Goal: Find contact information: Find contact information

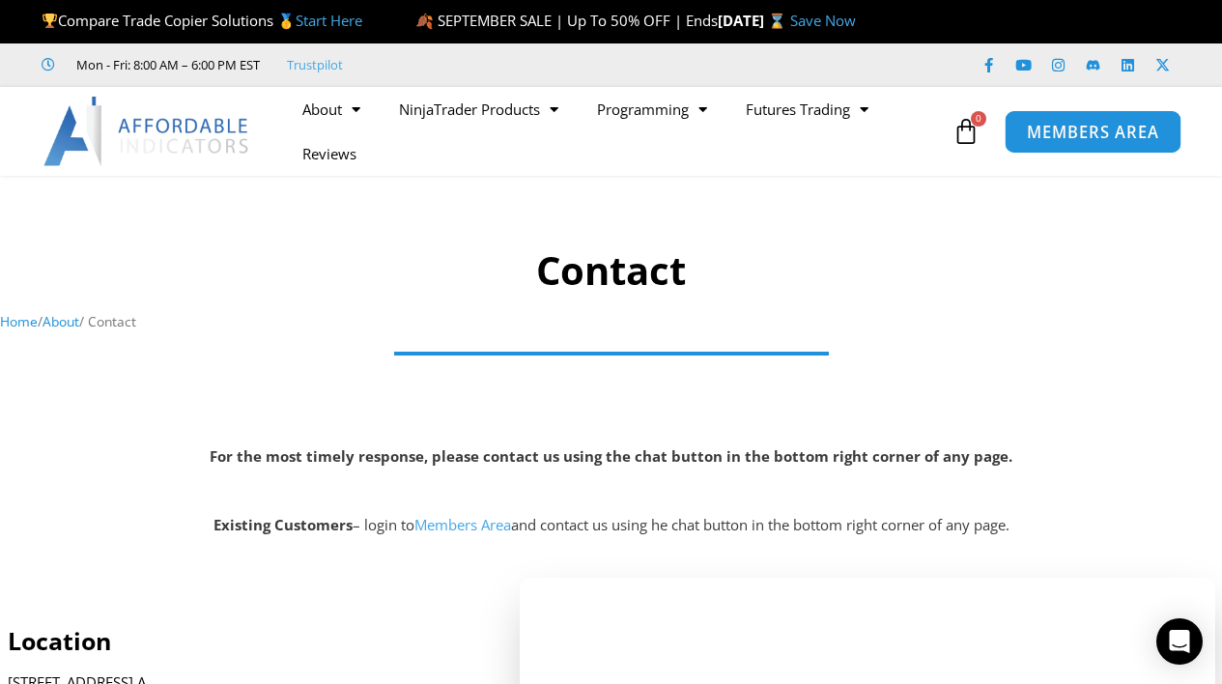
click at [1062, 124] on span "MEMBERS AREA" at bounding box center [1093, 132] width 132 height 16
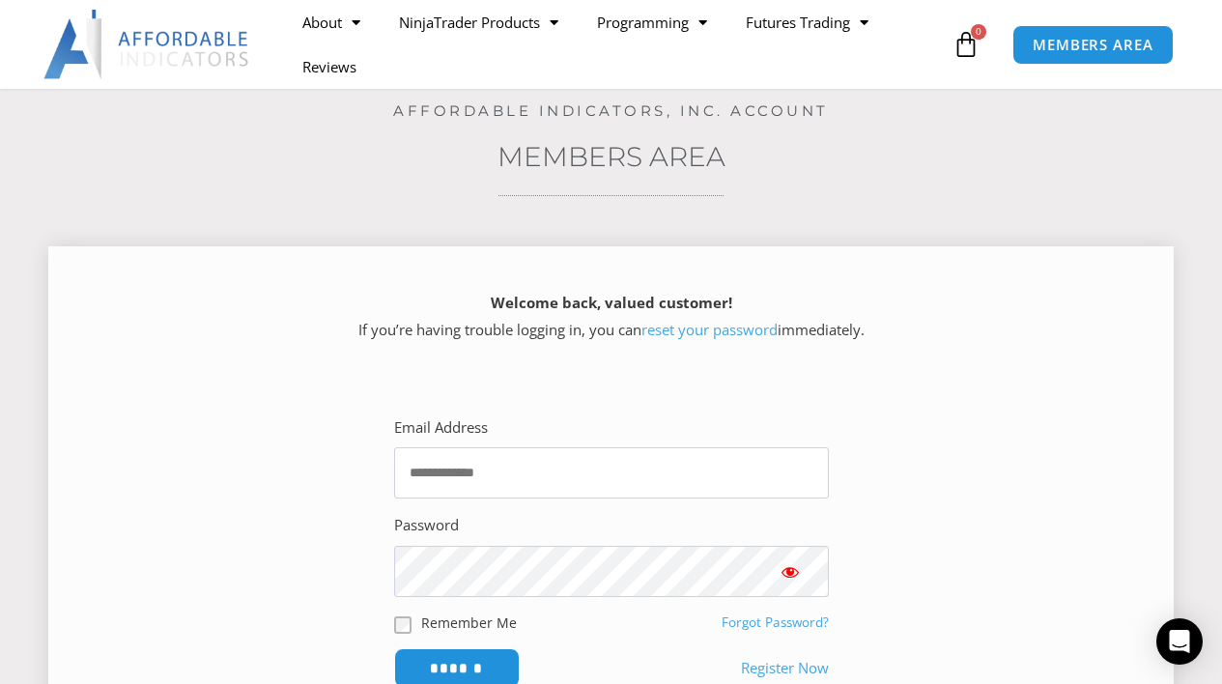
scroll to position [159, 0]
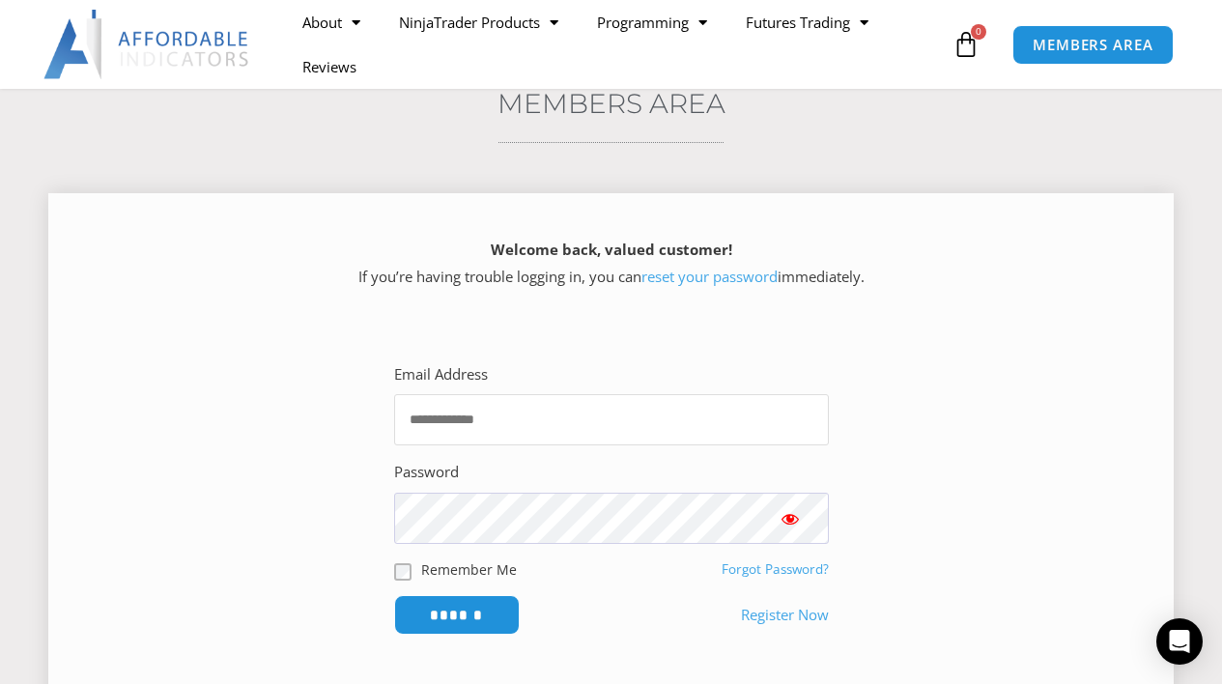
click at [661, 410] on input "Email Address" at bounding box center [611, 419] width 435 height 51
type input "**********"
click at [478, 617] on input "******" at bounding box center [456, 615] width 132 height 42
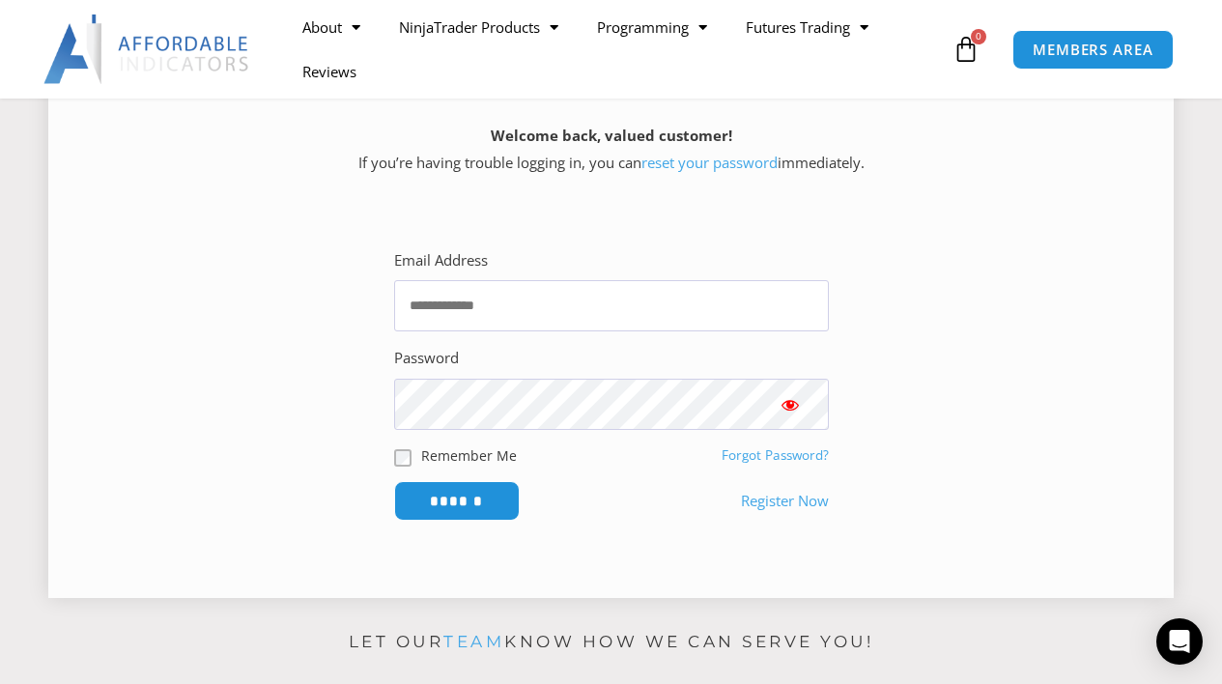
scroll to position [404, 0]
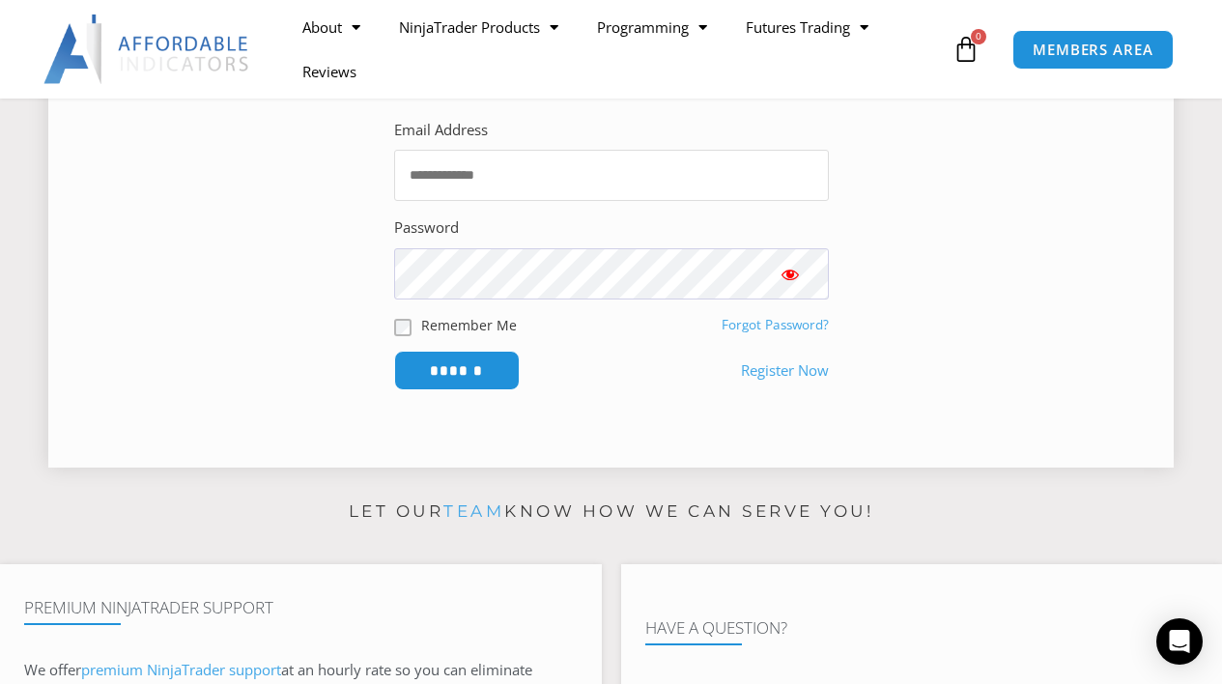
click at [471, 191] on input "Email Address" at bounding box center [611, 175] width 435 height 51
type input "**********"
click at [512, 379] on input "******" at bounding box center [456, 371] width 132 height 42
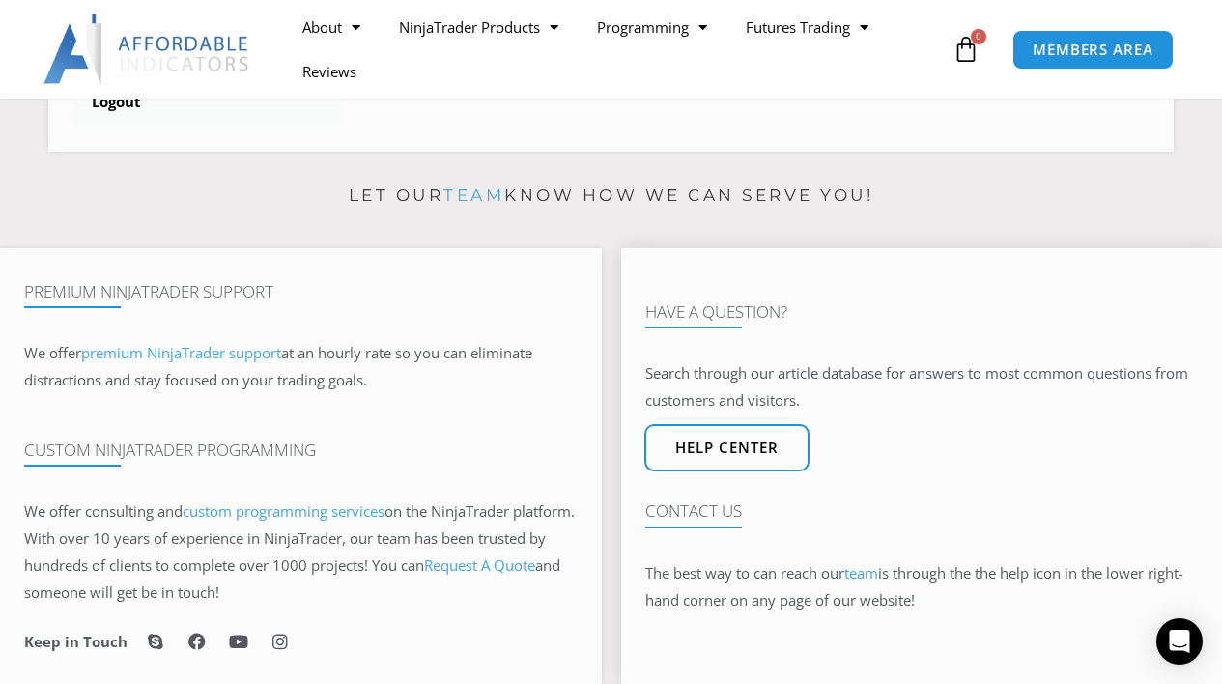
scroll to position [1006, 0]
click at [744, 432] on link "Help center" at bounding box center [726, 447] width 182 height 52
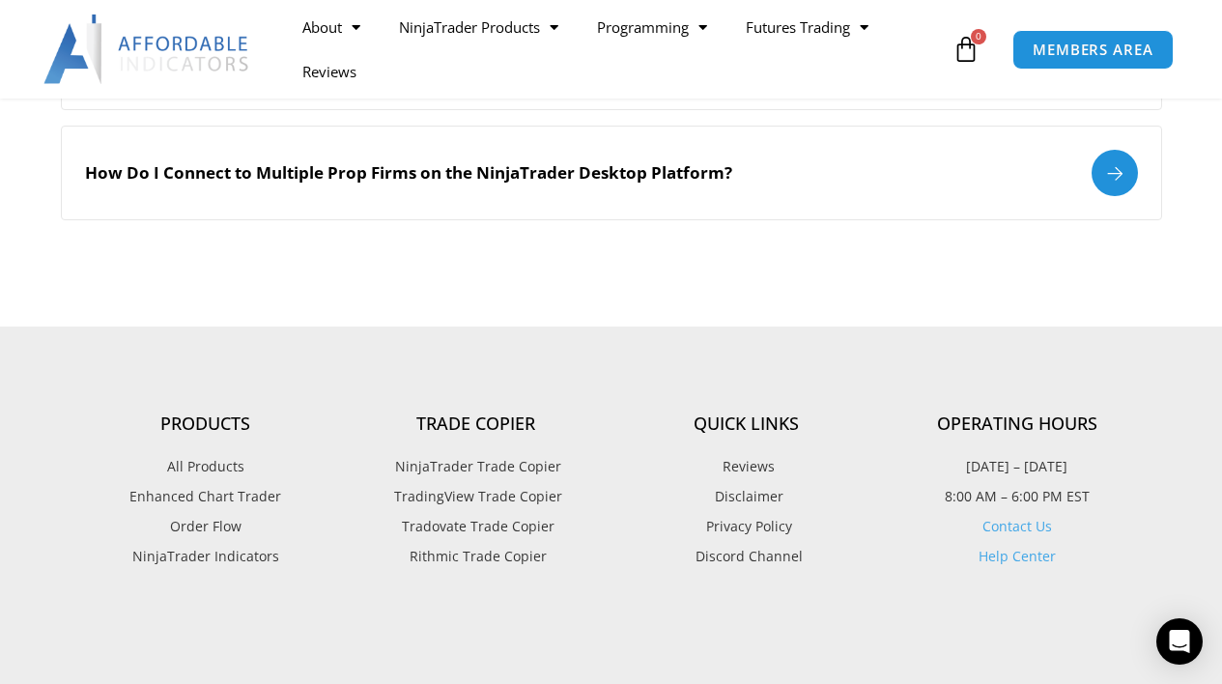
scroll to position [2365, 0]
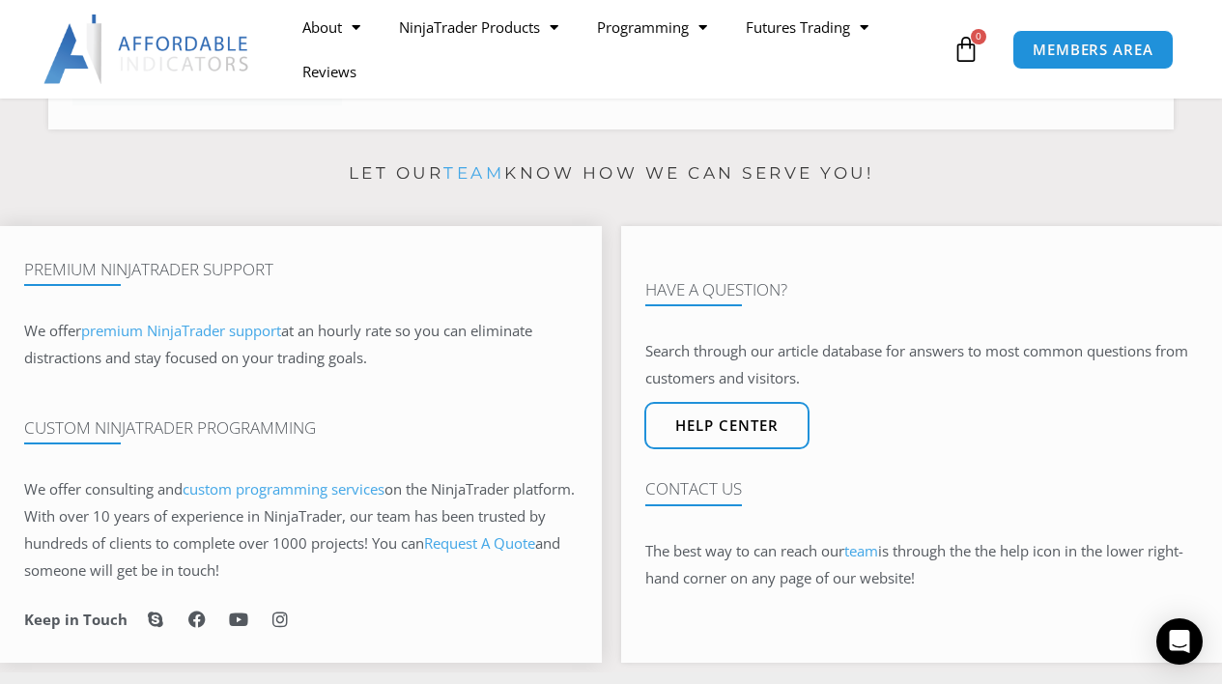
scroll to position [1022, 0]
click at [703, 494] on h4 "Contact Us" at bounding box center [921, 490] width 553 height 19
click at [705, 485] on h4 "Contact Us" at bounding box center [921, 490] width 553 height 19
click at [714, 439] on link "Help center" at bounding box center [726, 428] width 182 height 52
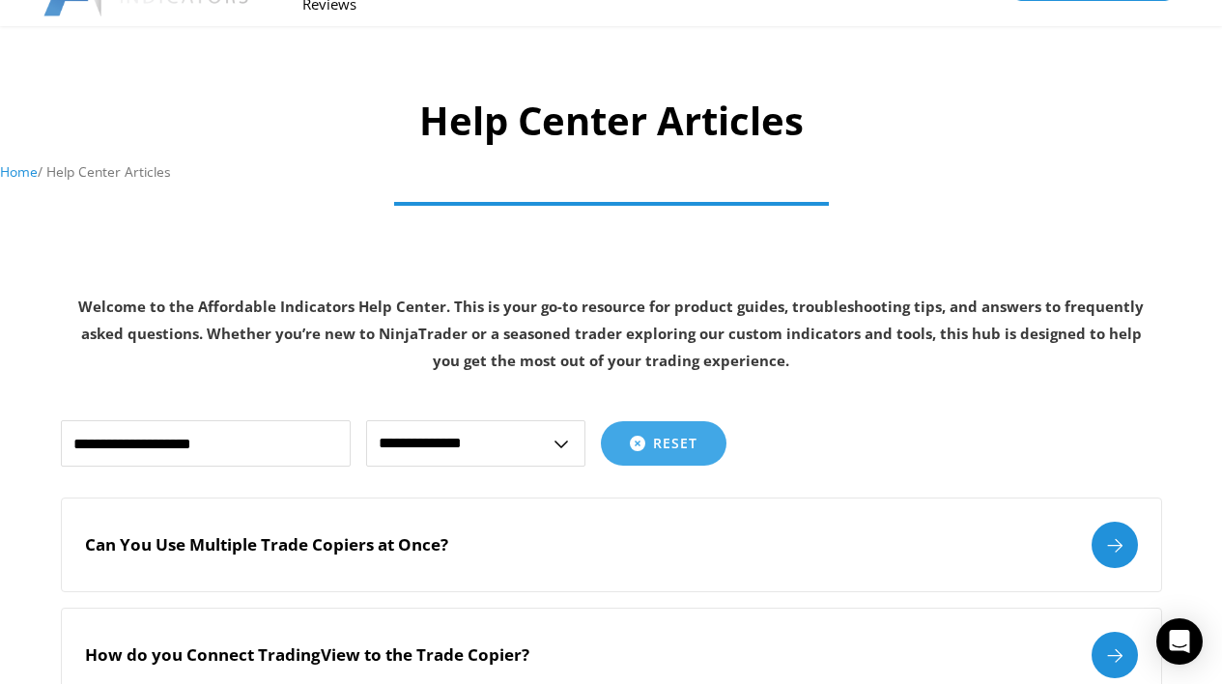
scroll to position [4, 0]
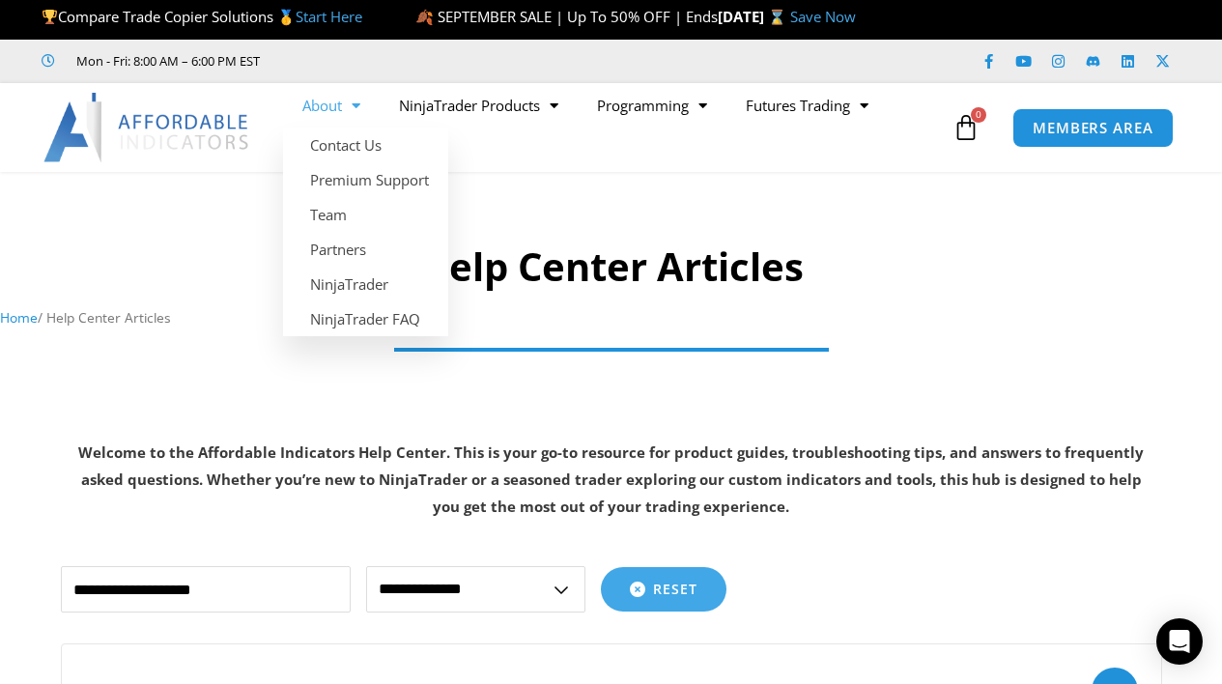
click at [349, 106] on span "Menu" at bounding box center [351, 106] width 18 height 34
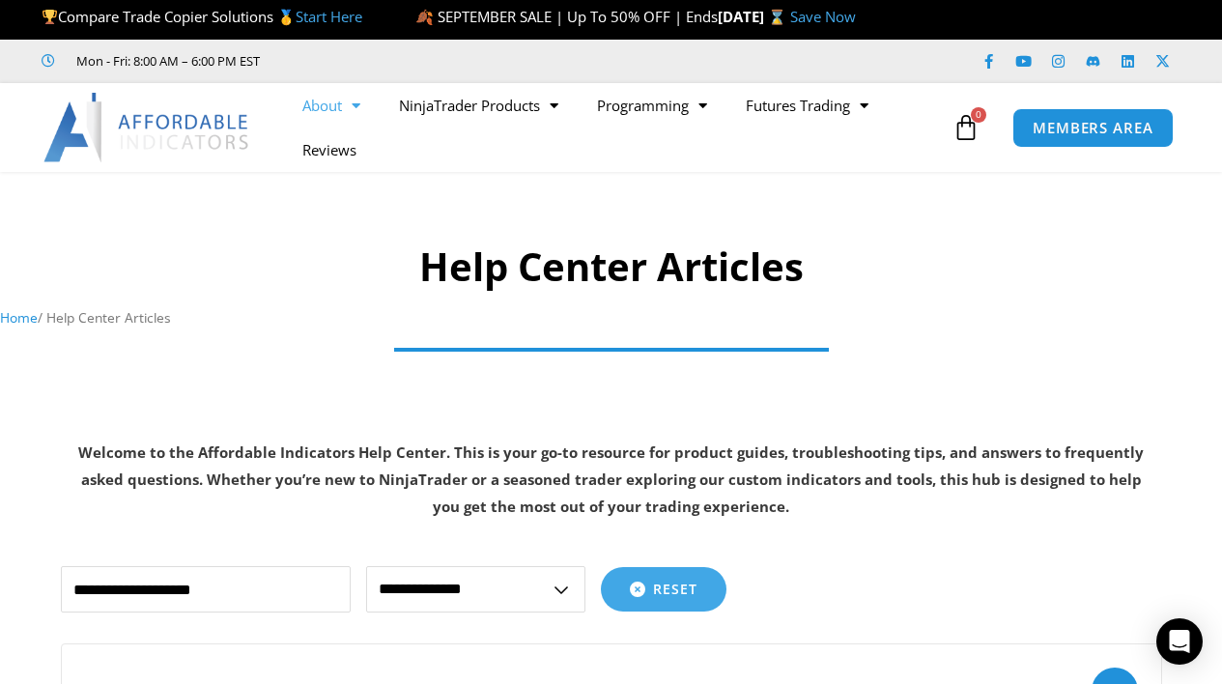
click at [350, 106] on span "Menu" at bounding box center [351, 106] width 18 height 34
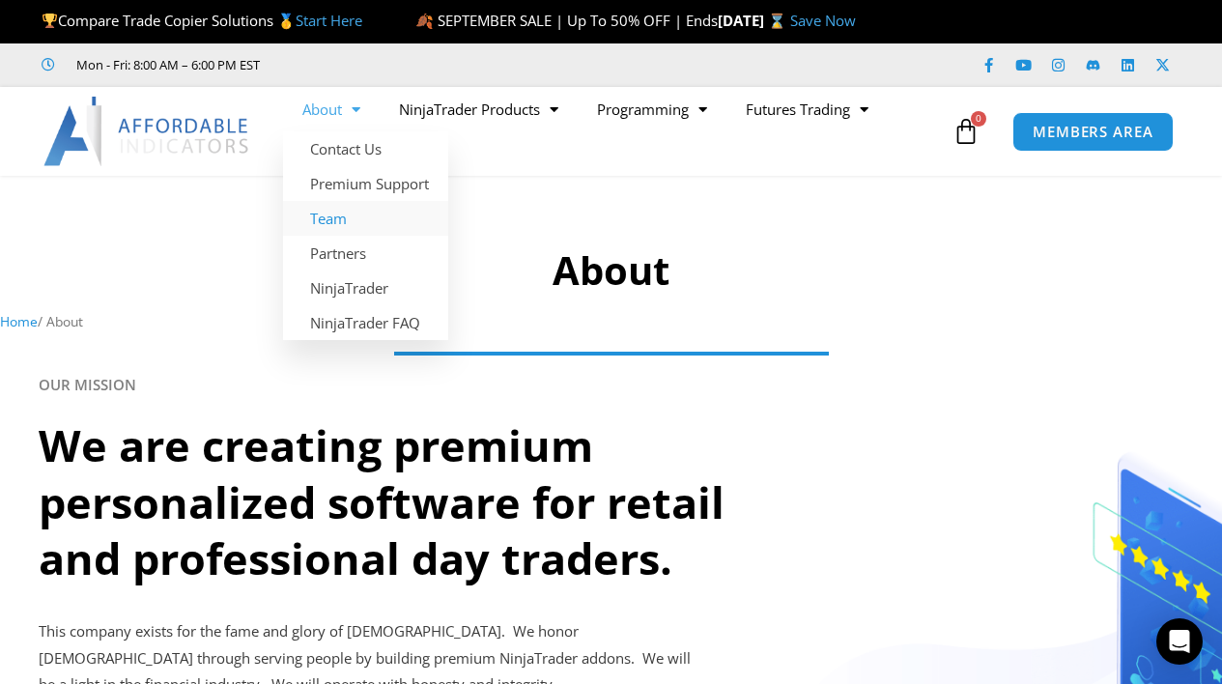
click at [338, 229] on link "Team" at bounding box center [365, 218] width 165 height 35
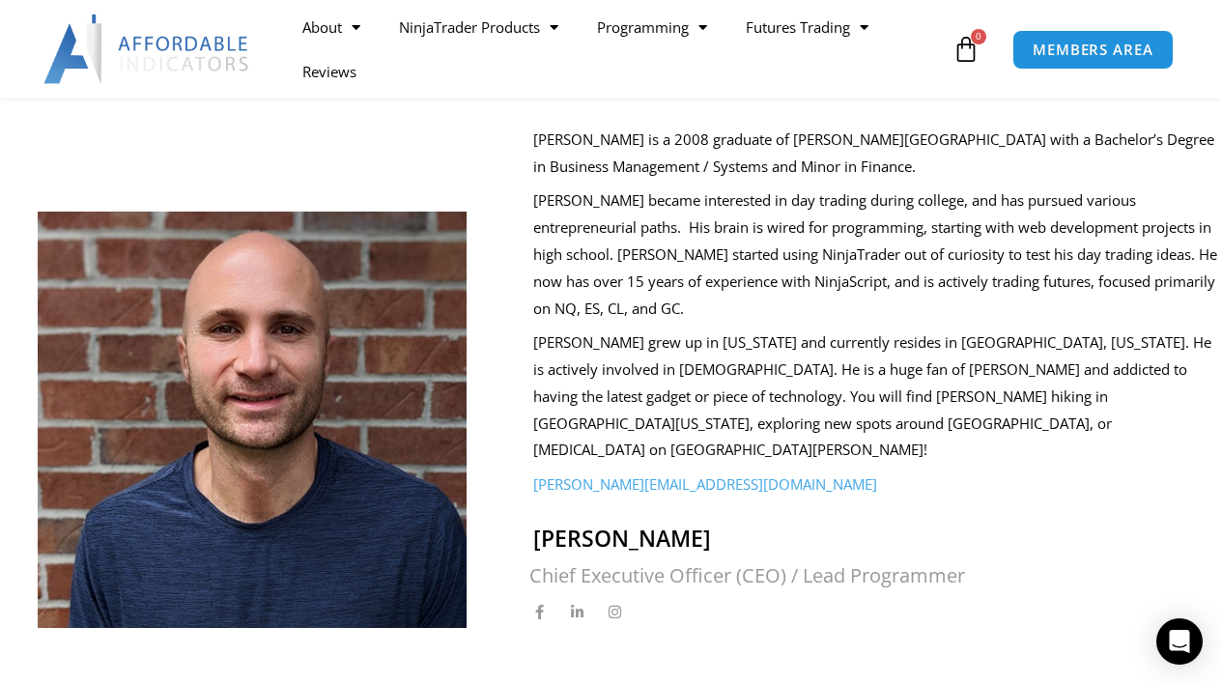
scroll to position [563, 0]
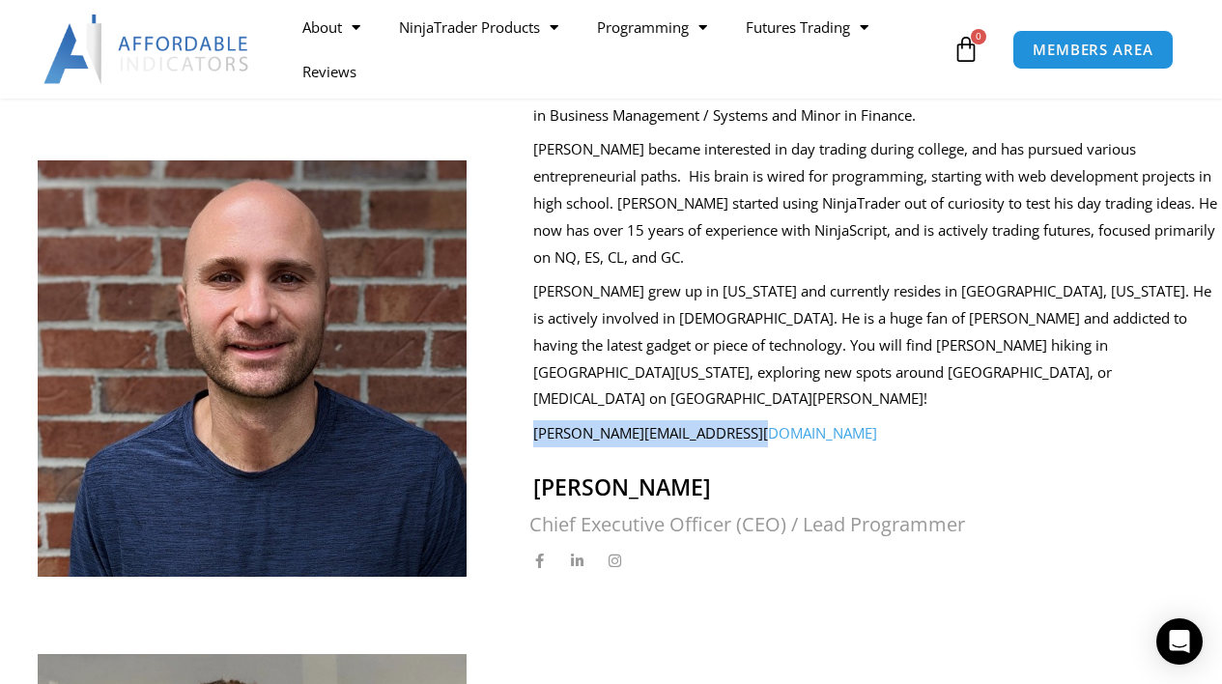
drag, startPoint x: 809, startPoint y: 387, endPoint x: 578, endPoint y: 360, distance: 232.4
click at [578, 360] on div "[PERSON_NAME] is a 2008 graduate of [PERSON_NAME][GEOGRAPHIC_DATA] with a Bache…" at bounding box center [877, 260] width 689 height 371
copy link "[PERSON_NAME][EMAIL_ADDRESS][DOMAIN_NAME]"
